Goal: Transaction & Acquisition: Purchase product/service

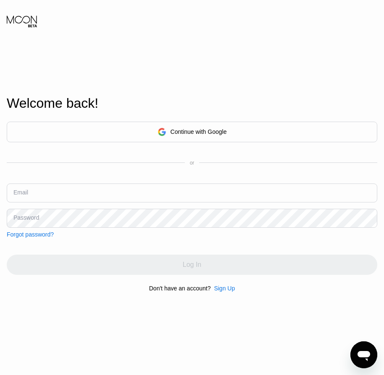
click at [229, 291] on div "Sign Up" at bounding box center [224, 288] width 21 height 7
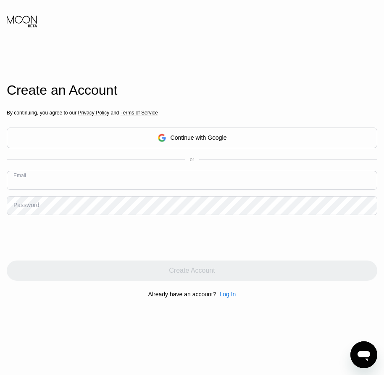
paste input "[EMAIL_ADDRESS][DOMAIN_NAME]"
type input "[EMAIL_ADDRESS][DOMAIN_NAME]"
drag, startPoint x: 29, startPoint y: 207, endPoint x: 21, endPoint y: 210, distance: 9.3
click at [21, 208] on div "Password" at bounding box center [26, 204] width 26 height 7
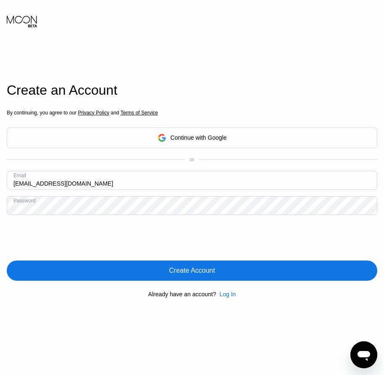
click at [181, 274] on div "Create Account" at bounding box center [192, 270] width 46 height 8
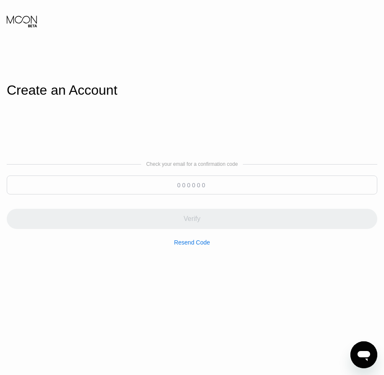
paste input "835972"
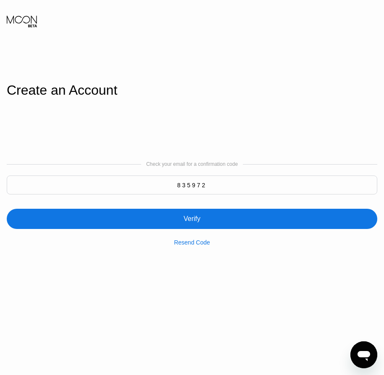
type input "835972"
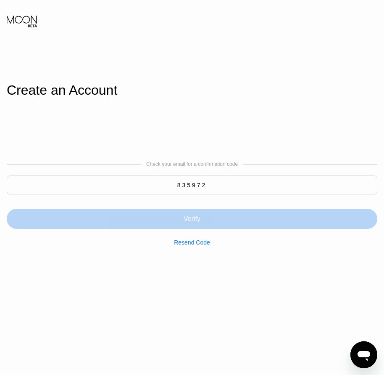
click at [198, 219] on div "Verify" at bounding box center [192, 218] width 17 height 8
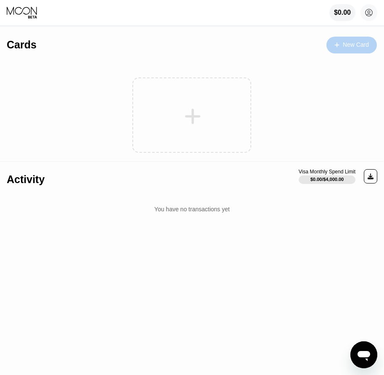
click at [340, 49] on div "New Card" at bounding box center [352, 45] width 50 height 17
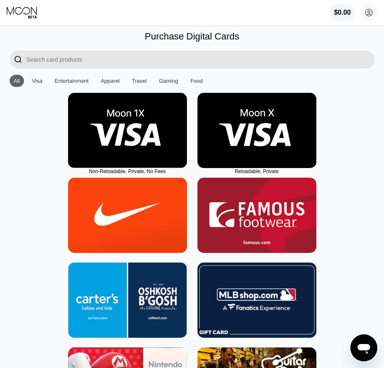
click at [260, 153] on img at bounding box center [257, 130] width 119 height 75
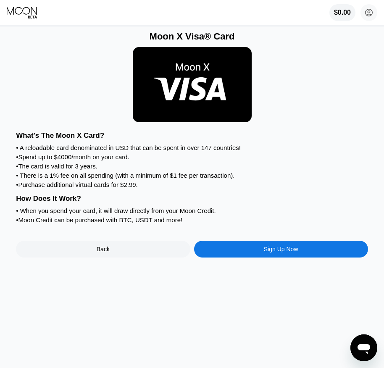
click at [282, 253] on div "Sign Up Now" at bounding box center [281, 249] width 34 height 7
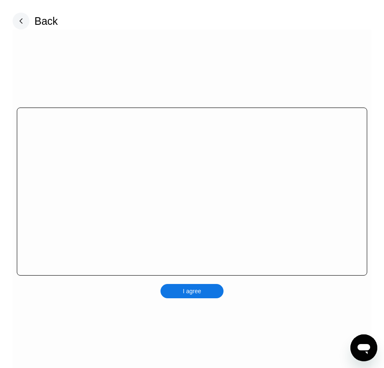
click at [215, 291] on div "I agree" at bounding box center [192, 291] width 63 height 14
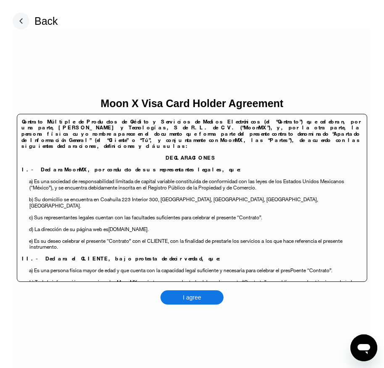
click at [207, 298] on div "I agree" at bounding box center [192, 297] width 63 height 14
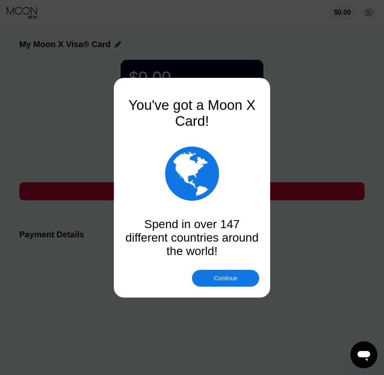
click at [230, 280] on div "Continue" at bounding box center [226, 277] width 24 height 7
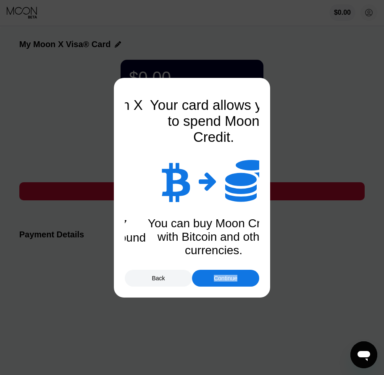
click at [230, 280] on div "Continue" at bounding box center [226, 277] width 24 height 7
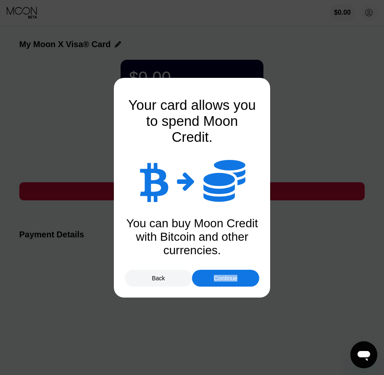
click at [230, 280] on div "Continue" at bounding box center [226, 277] width 24 height 7
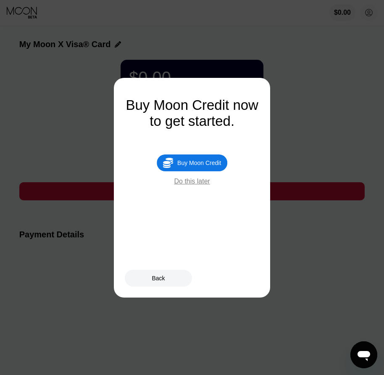
click at [206, 166] on div "Buy Moon Credit" at bounding box center [199, 162] width 44 height 7
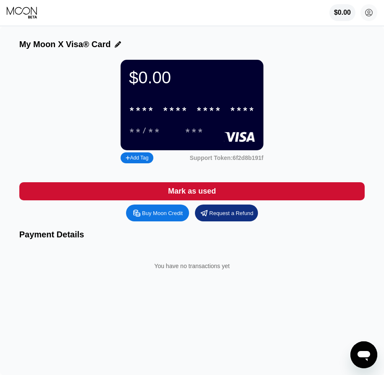
type input "0"
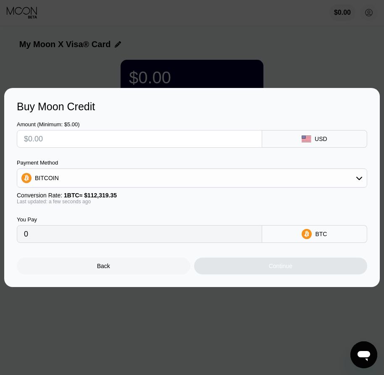
click at [118, 268] on div "Back" at bounding box center [104, 265] width 174 height 17
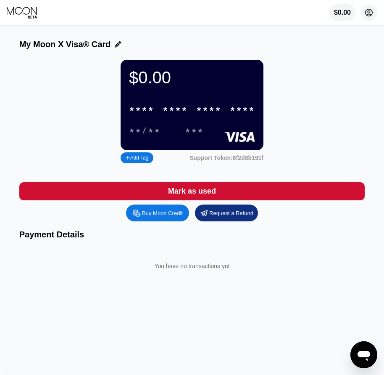
click at [367, 14] on icon at bounding box center [369, 12] width 17 height 17
